Goal: Transaction & Acquisition: Obtain resource

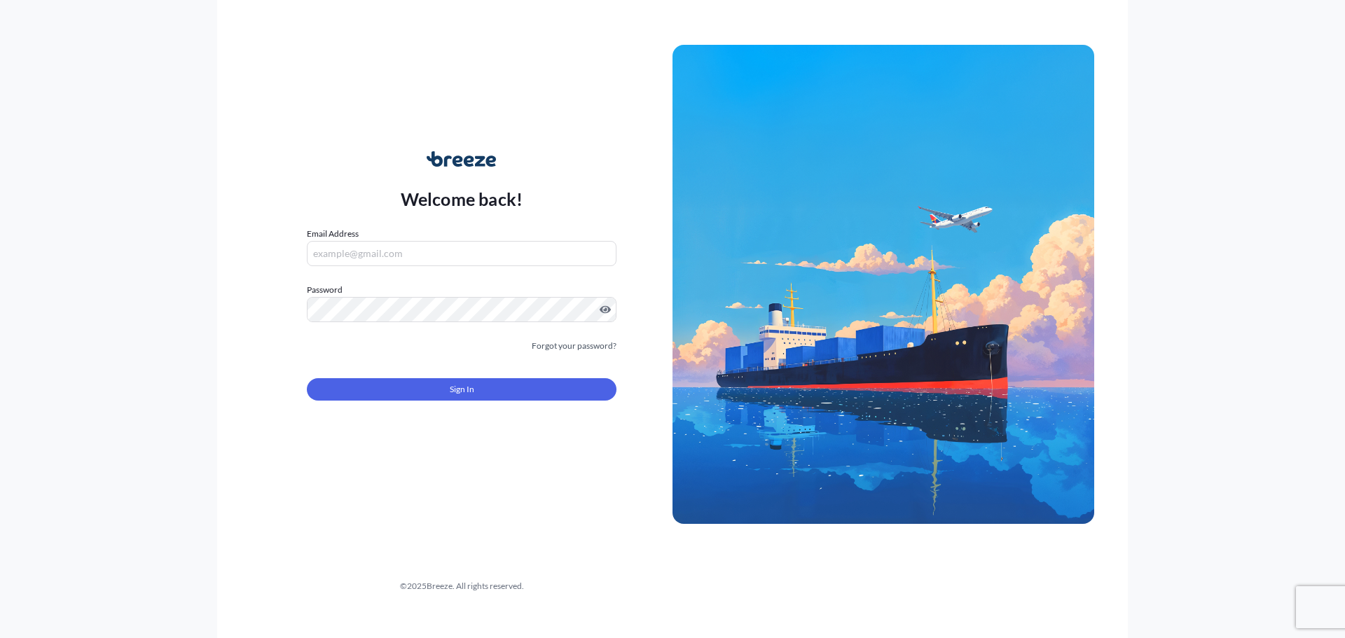
type input "[EMAIL_ADDRESS][DOMAIN_NAME]"
drag, startPoint x: 517, startPoint y: 417, endPoint x: 513, endPoint y: 399, distance: 18.7
click at [517, 417] on div "Welcome back! Email Address [EMAIL_ADDRESS][DOMAIN_NAME] Password Must include:…" at bounding box center [462, 284] width 422 height 322
click at [513, 398] on button "Sign In" at bounding box center [462, 389] width 310 height 22
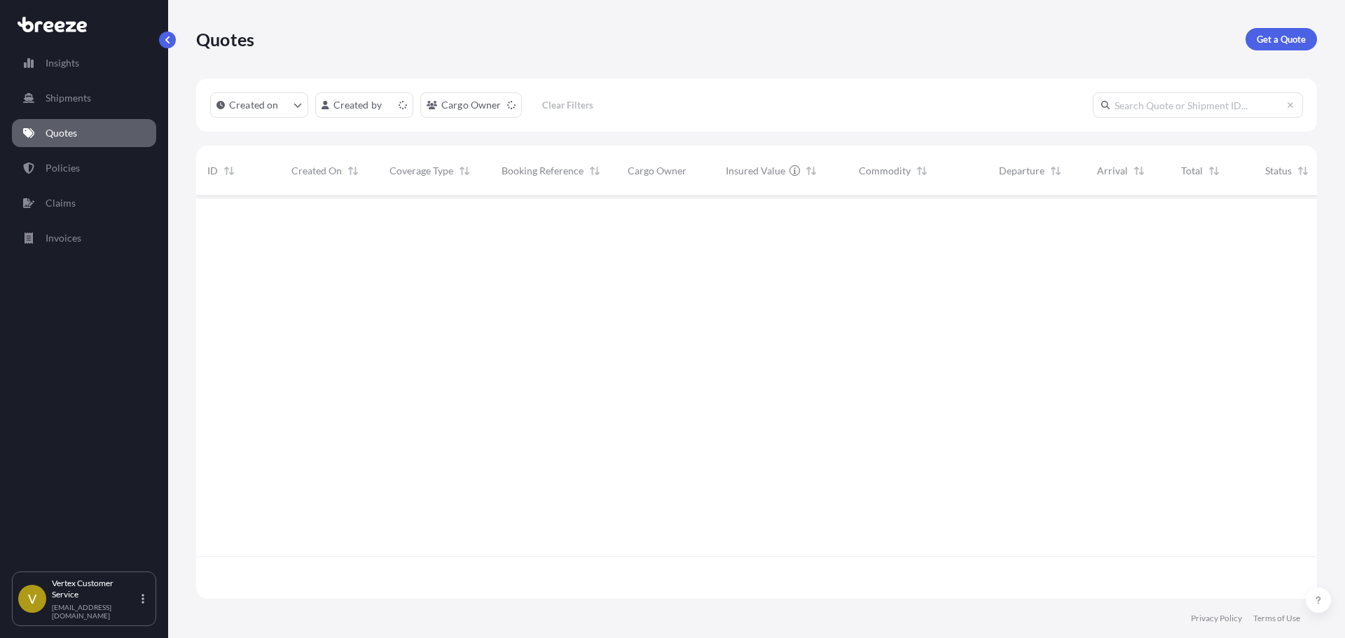
scroll to position [400, 1110]
drag, startPoint x: 1266, startPoint y: 20, endPoint x: 1265, endPoint y: 27, distance: 7.7
click at [1265, 21] on div "Quotes Get a Quote" at bounding box center [756, 39] width 1121 height 78
click at [1265, 27] on div "Quotes Get a Quote" at bounding box center [756, 39] width 1121 height 78
click at [1265, 32] on link "Get a Quote" at bounding box center [1280, 39] width 71 height 22
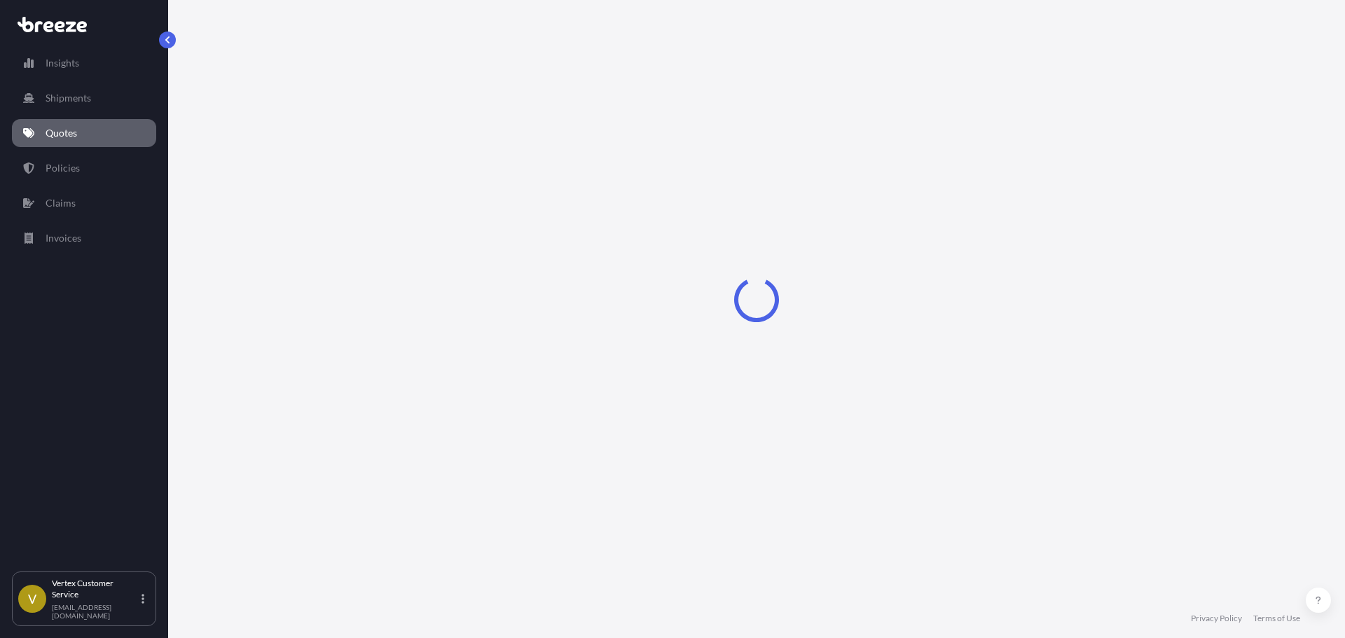
select select "Sea"
select select "1"
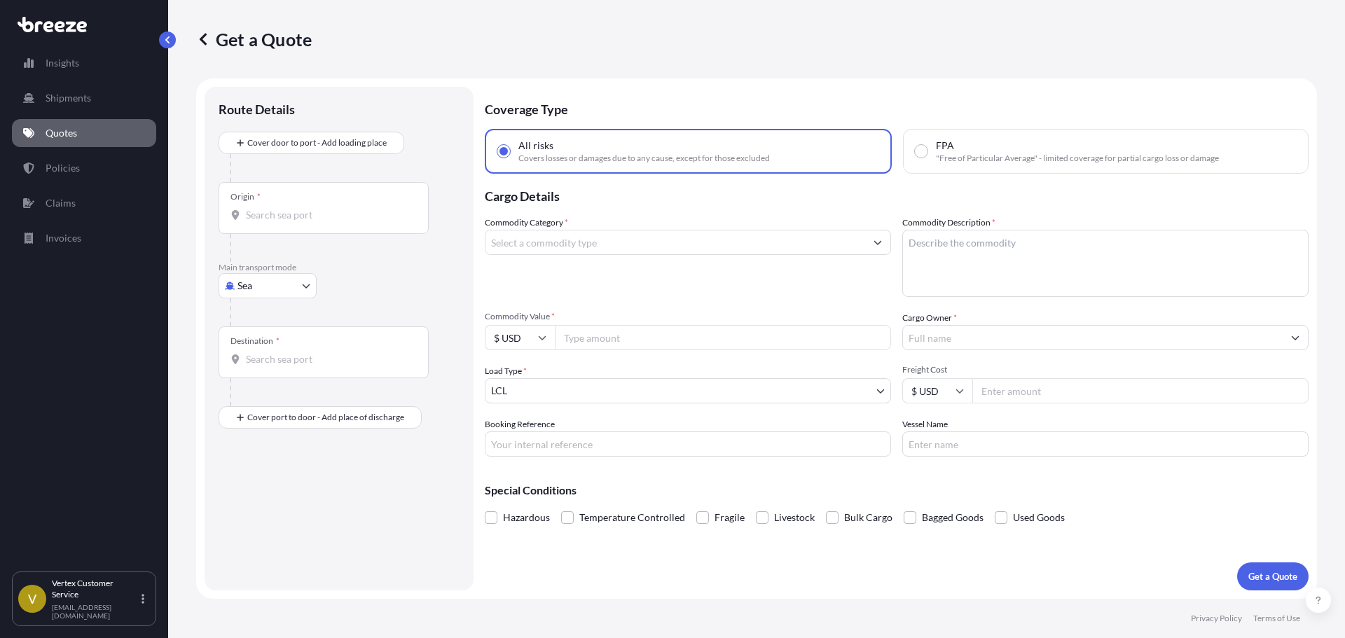
click at [230, 276] on body "Insights Shipments Quotes Policies Claims Invoices V Vertex Customer Service [E…" at bounding box center [672, 319] width 1345 height 638
click at [251, 374] on div "Sea Air Road Rail" at bounding box center [267, 360] width 98 height 112
select select "Road"
click at [251, 373] on span "Road" at bounding box center [256, 373] width 22 height 14
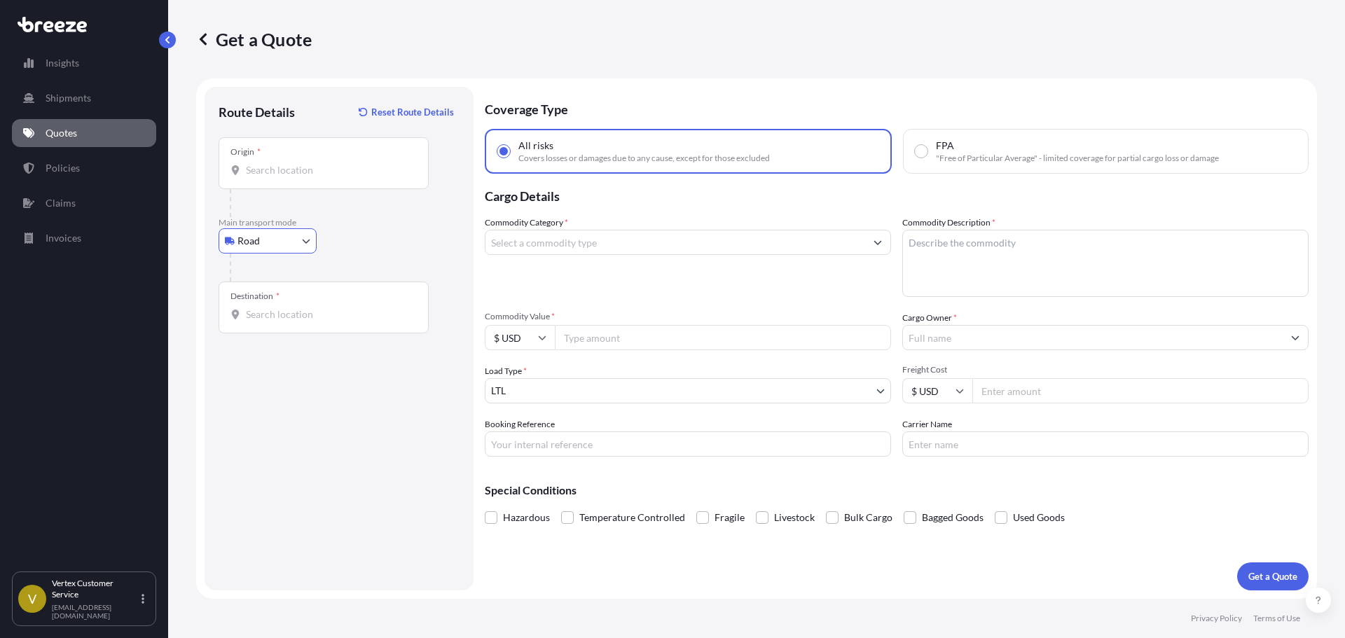
click at [301, 172] on input "Origin *" at bounding box center [328, 170] width 165 height 14
paste input "08902"
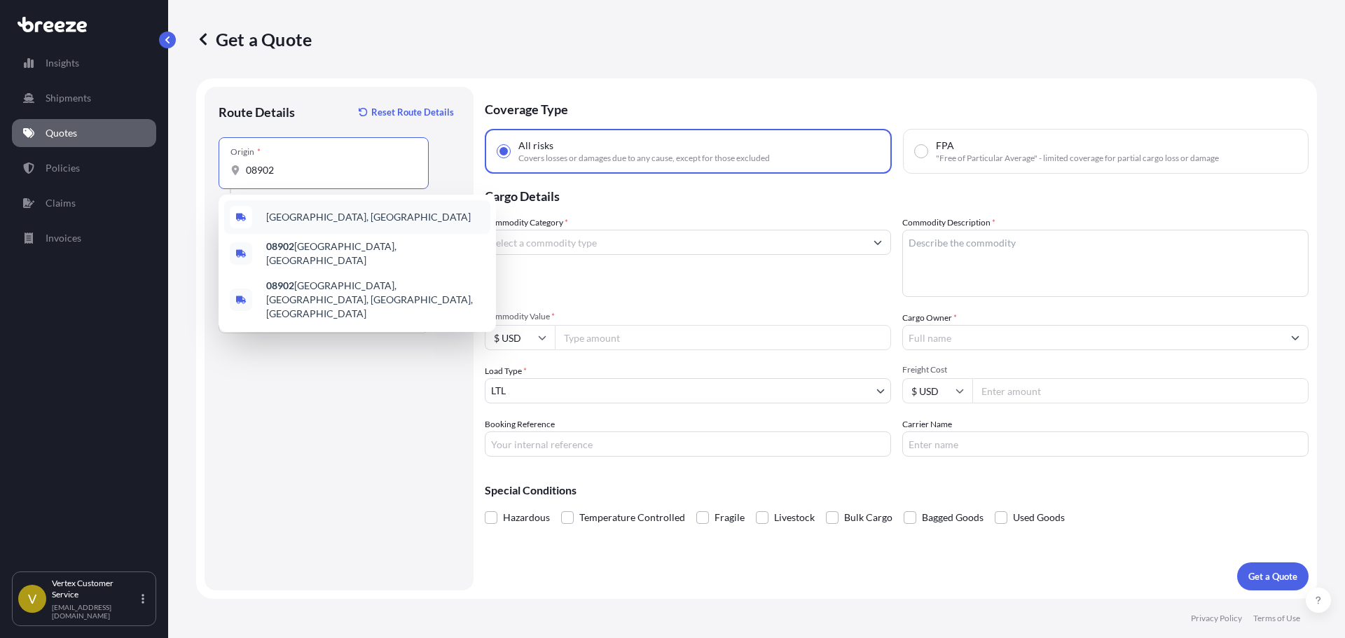
click at [304, 227] on div "[GEOGRAPHIC_DATA], [GEOGRAPHIC_DATA]" at bounding box center [357, 217] width 266 height 34
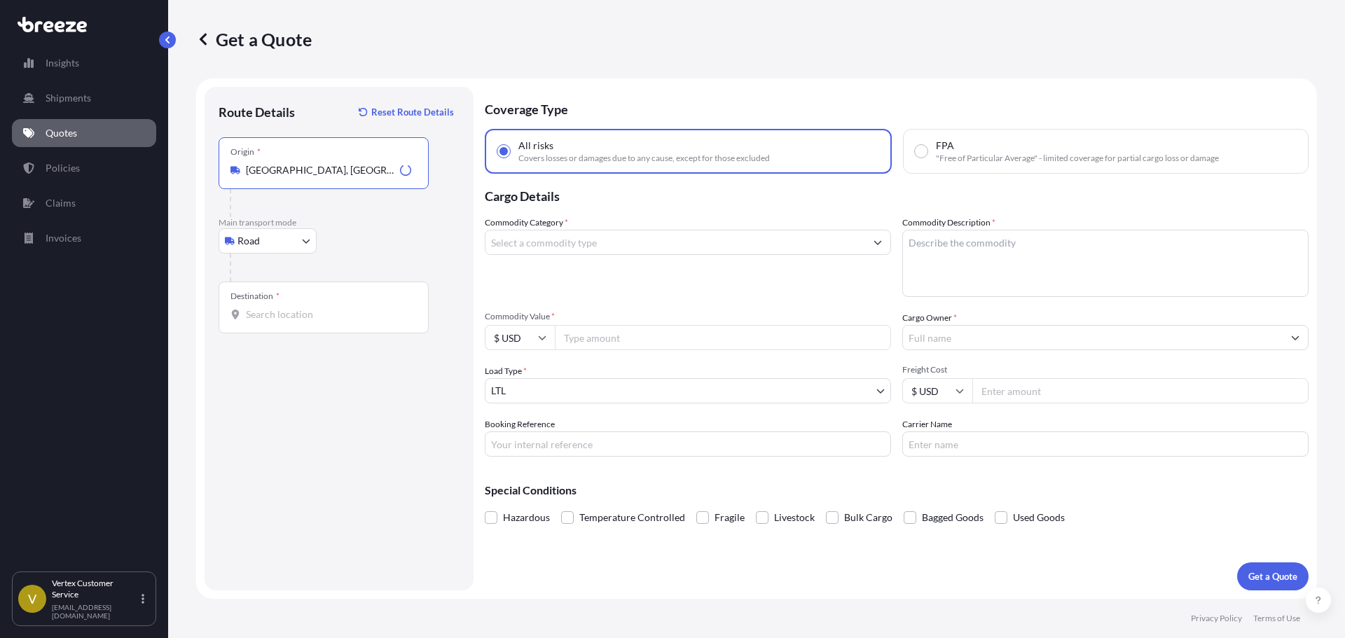
type input "[GEOGRAPHIC_DATA], [GEOGRAPHIC_DATA]"
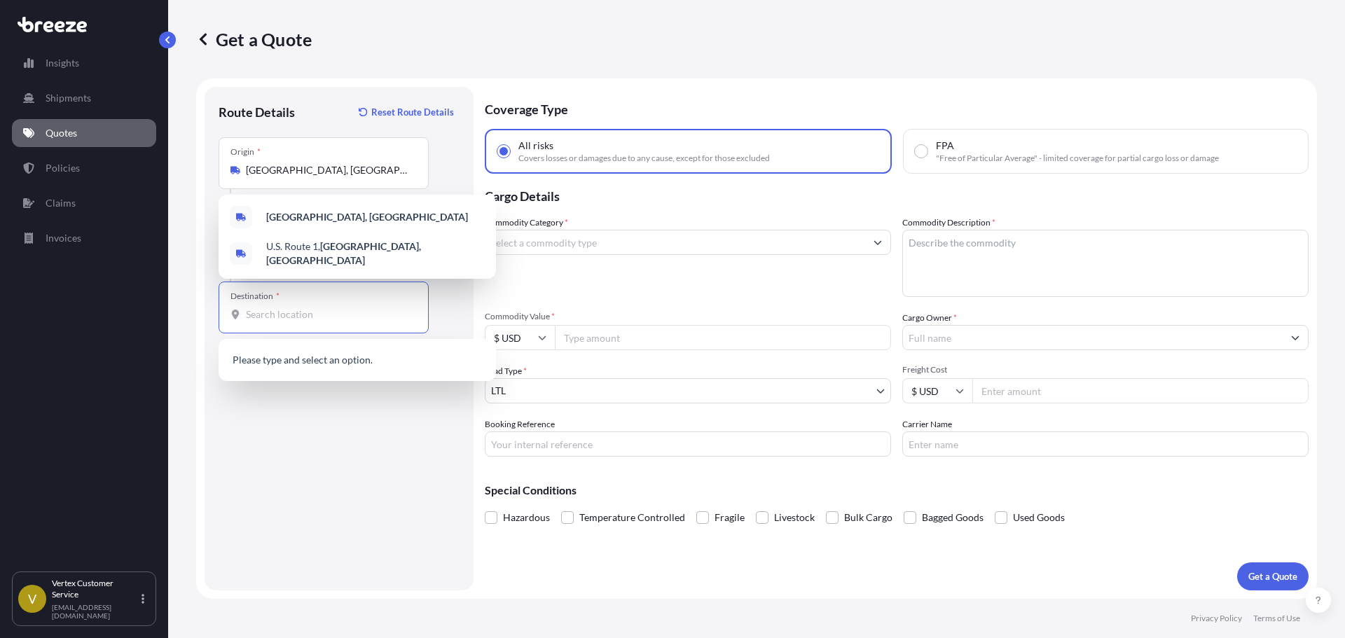
click at [279, 319] on input "Destination *" at bounding box center [328, 314] width 165 height 14
paste input "84020"
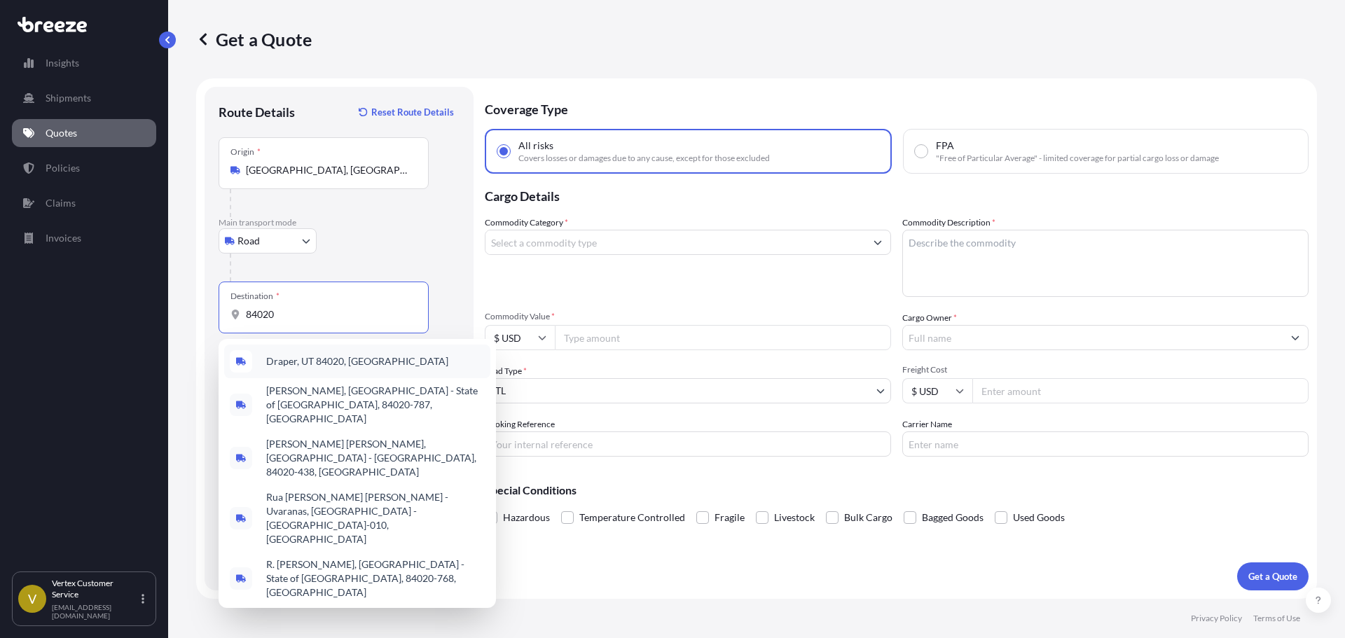
click at [283, 357] on span "Draper, UT 84020, [GEOGRAPHIC_DATA]" at bounding box center [357, 361] width 182 height 14
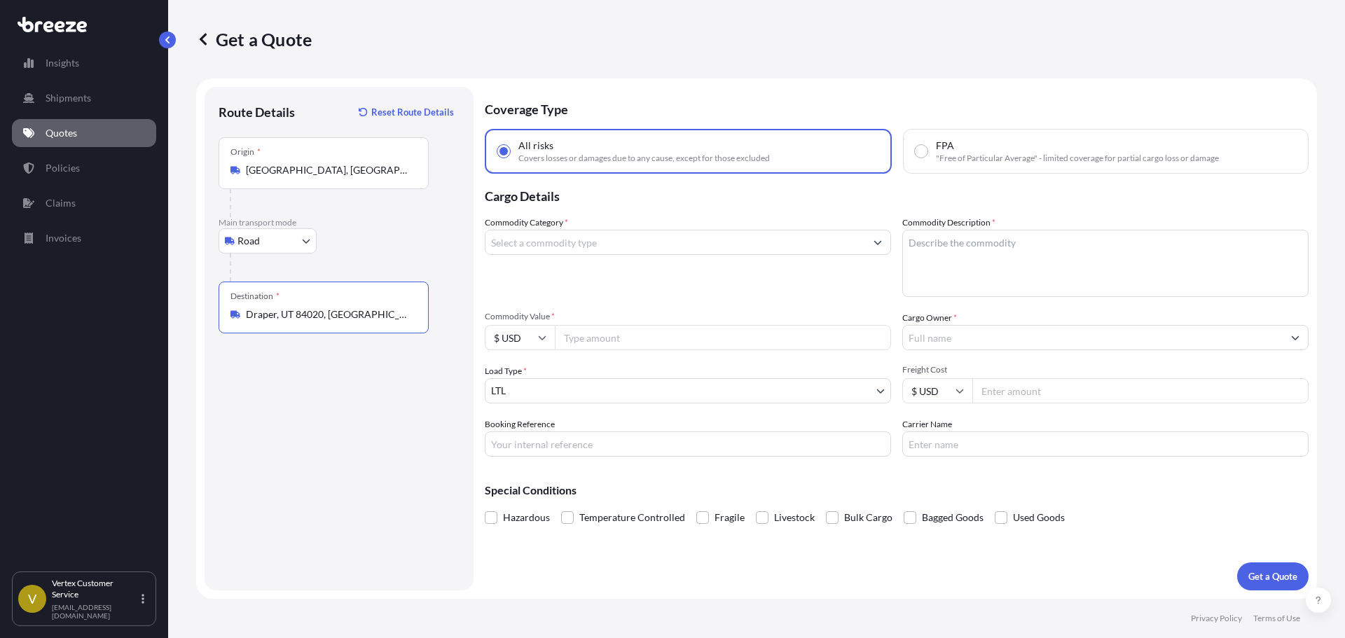
type input "Draper, UT 84020, [GEOGRAPHIC_DATA]"
click at [579, 254] on input "Commodity Category *" at bounding box center [675, 242] width 380 height 25
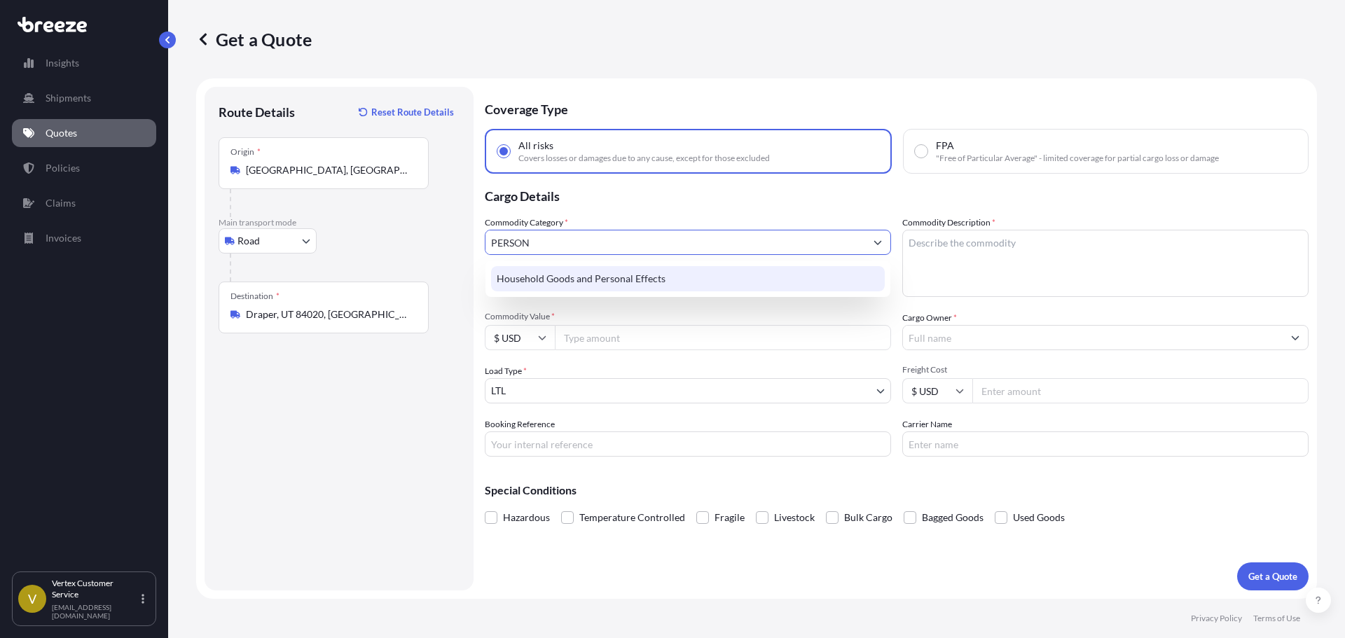
click at [576, 283] on div "Household Goods and Personal Effects" at bounding box center [688, 278] width 394 height 25
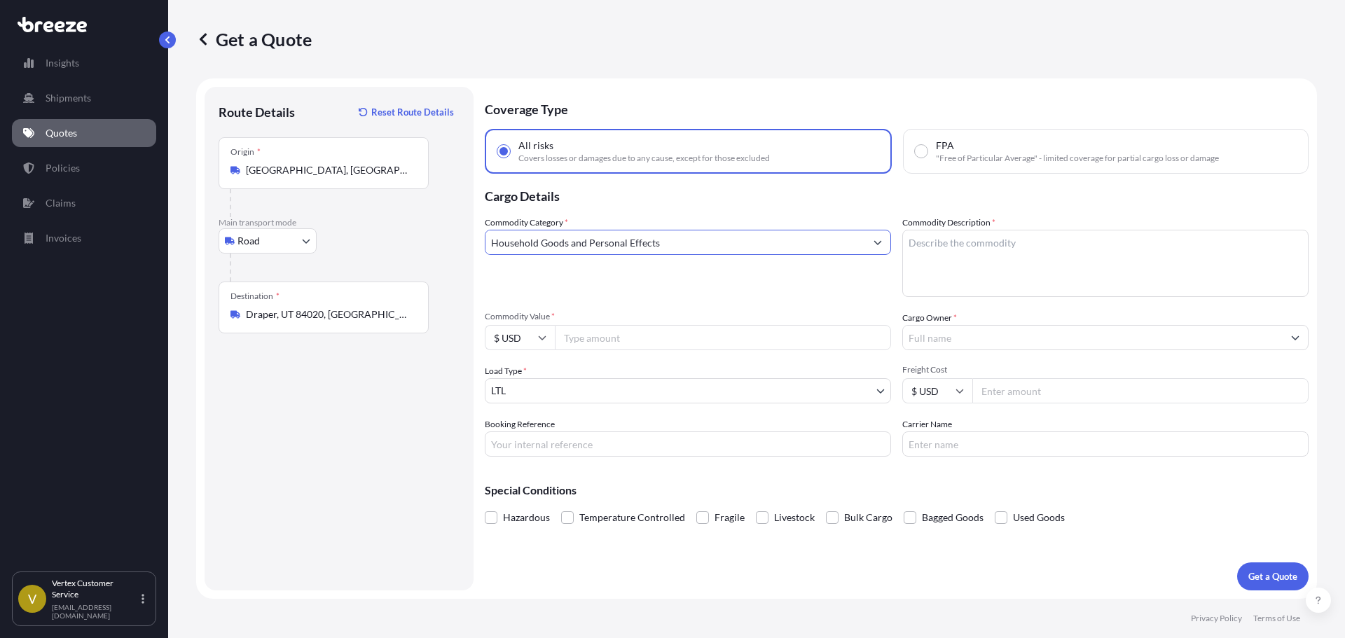
type input "Household Goods and Personal Effects"
click at [1006, 282] on textarea "Commodity Description *" at bounding box center [1105, 263] width 406 height 67
type textarea "PERSONAL EFFECTS"
click at [954, 318] on span "*" at bounding box center [955, 317] width 4 height 11
click at [947, 326] on input "Cargo Owner *" at bounding box center [1093, 337] width 380 height 25
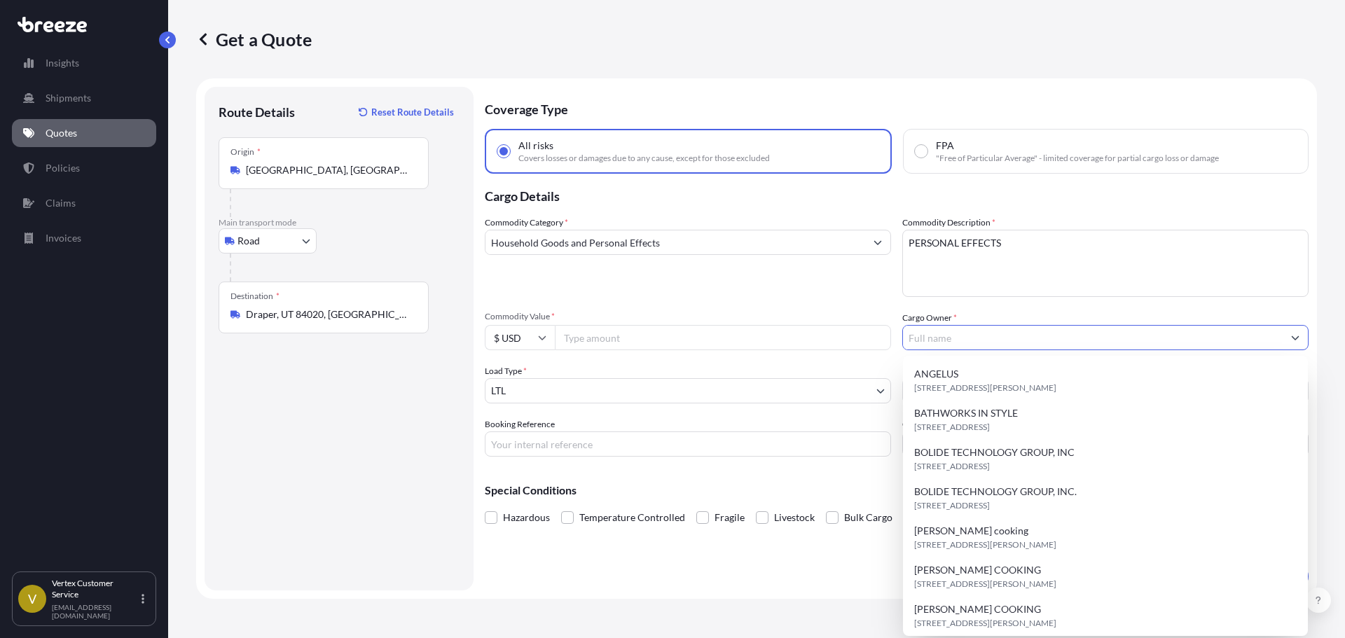
click at [947, 326] on input "Cargo Owner *" at bounding box center [1093, 337] width 380 height 25
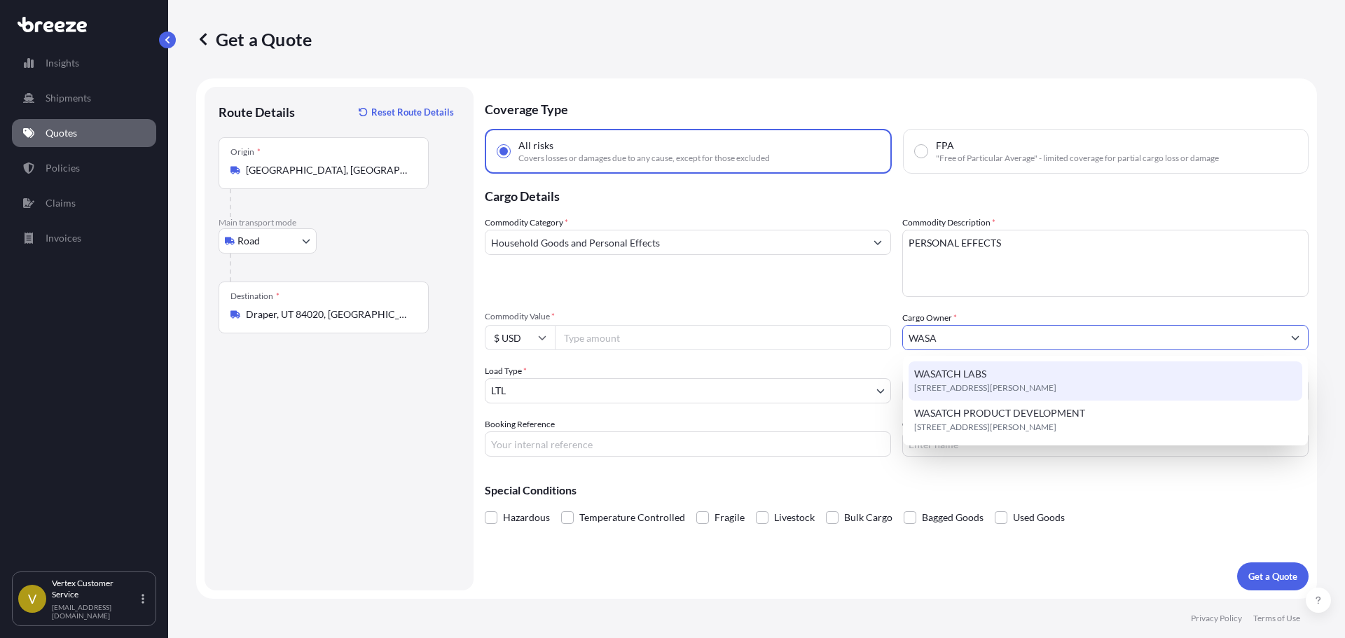
click at [960, 392] on span "[STREET_ADDRESS][PERSON_NAME]" at bounding box center [985, 388] width 142 height 14
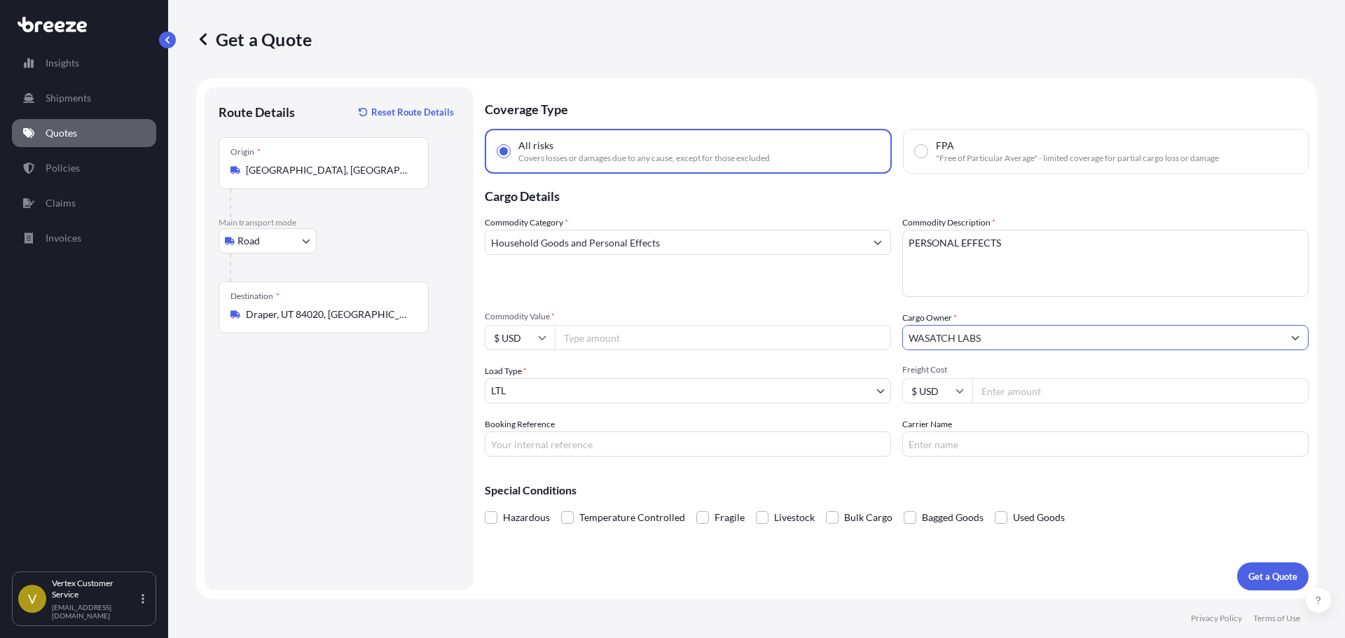
type input "WASATCH LABS"
click at [685, 329] on input "Commodity Value *" at bounding box center [723, 337] width 336 height 25
click at [684, 338] on input "Commodity Value *" at bounding box center [723, 337] width 336 height 25
type input "56770"
click at [1263, 587] on button "Get a Quote" at bounding box center [1272, 576] width 71 height 28
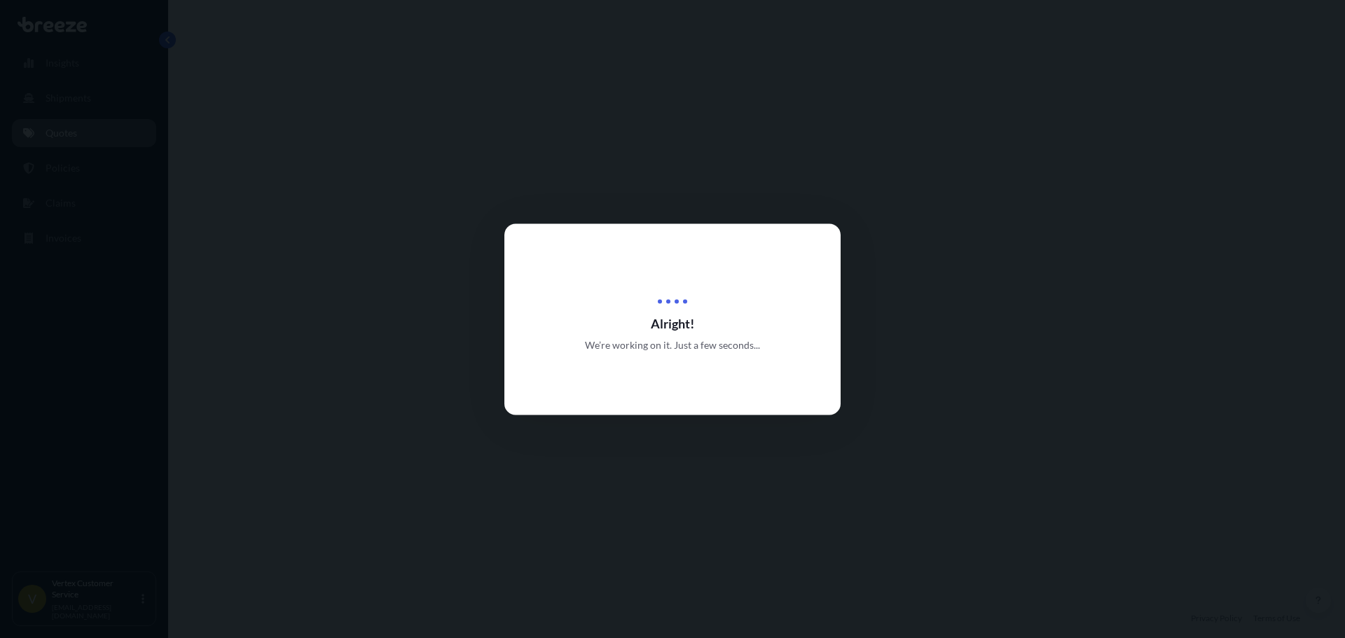
select select "Road"
select select "1"
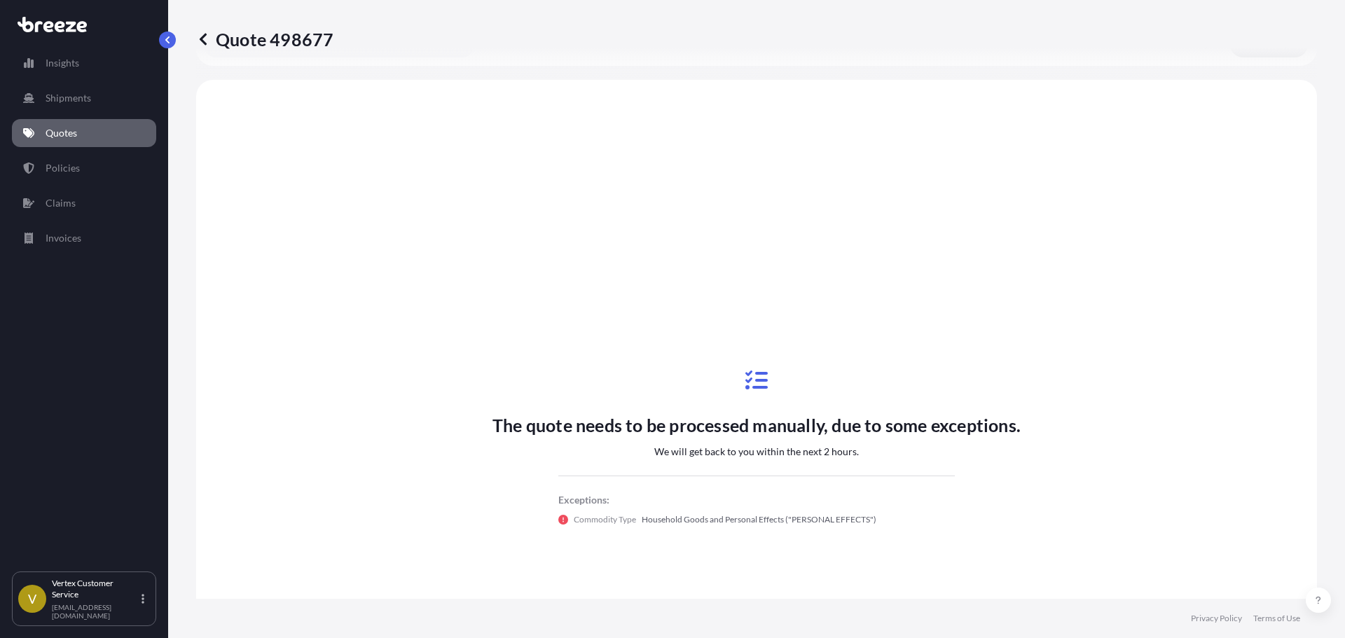
scroll to position [508, 0]
